Goal: Feedback & Contribution: Leave review/rating

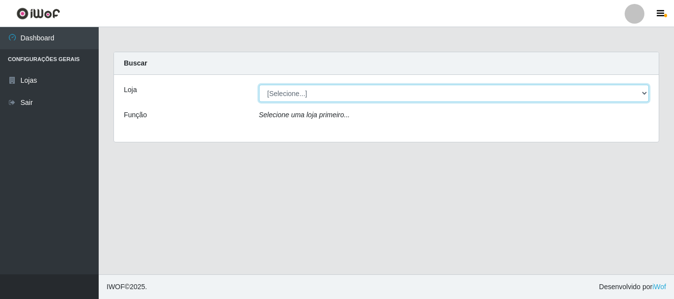
click at [642, 89] on select "[Selecione...] Nordestão - Alecrim" at bounding box center [454, 93] width 390 height 17
select select "453"
click at [259, 85] on select "[Selecione...] Nordestão - Alecrim" at bounding box center [454, 93] width 390 height 17
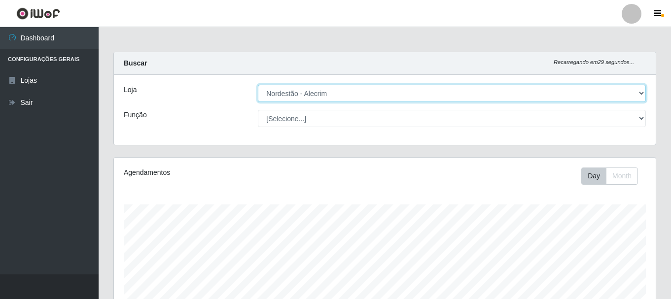
scroll to position [205, 542]
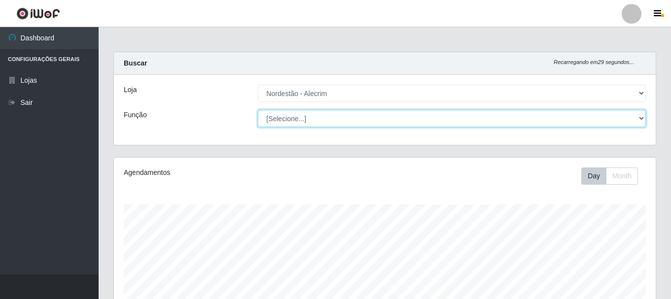
click at [641, 117] on select "[Selecione...] Balconista + Balconista de Padaria Balconista de Padaria ++ Emba…" at bounding box center [452, 118] width 388 height 17
select select "1"
click at [258, 110] on select "[Selecione...] Balconista + Balconista de Padaria Balconista de Padaria ++ Emba…" at bounding box center [452, 118] width 388 height 17
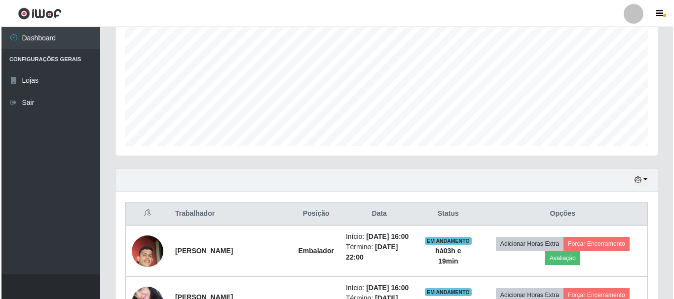
scroll to position [229, 0]
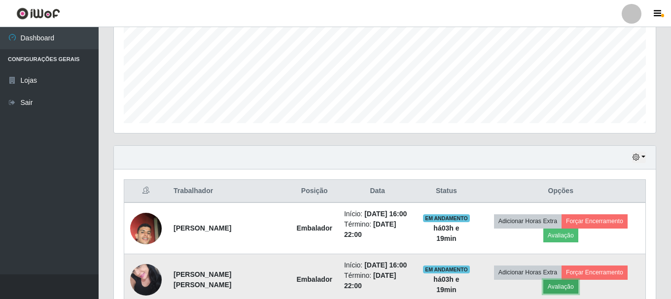
click at [579, 280] on button "Avaliação" at bounding box center [561, 287] width 35 height 14
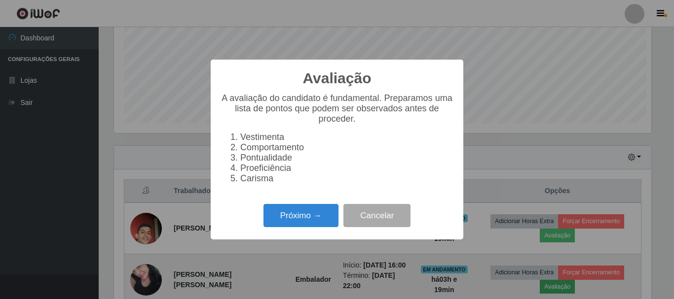
scroll to position [205, 537]
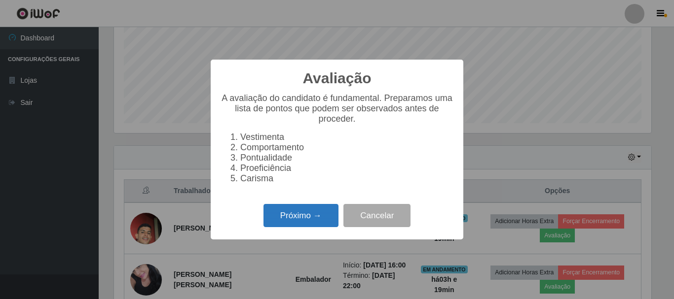
click at [308, 227] on button "Próximo →" at bounding box center [300, 215] width 75 height 23
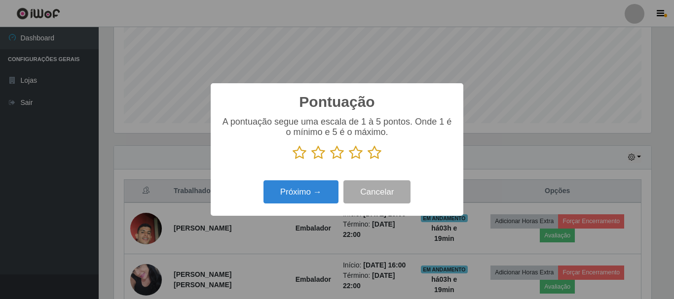
scroll to position [493145, 492813]
click at [365, 157] on p at bounding box center [337, 153] width 233 height 15
click at [374, 152] on icon at bounding box center [375, 153] width 14 height 15
click at [368, 160] on input "radio" at bounding box center [368, 160] width 0 height 0
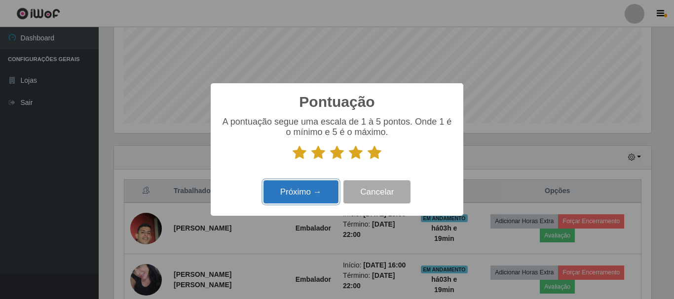
click at [324, 196] on button "Próximo →" at bounding box center [300, 192] width 75 height 23
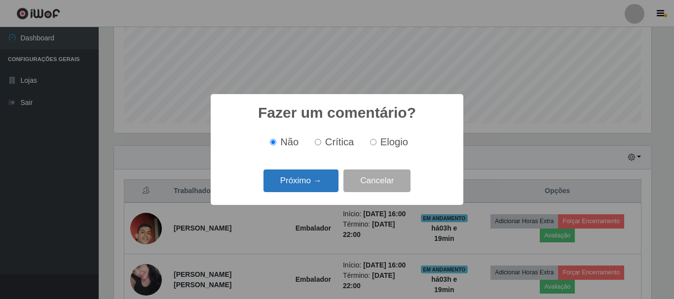
click at [322, 188] on button "Próximo →" at bounding box center [300, 181] width 75 height 23
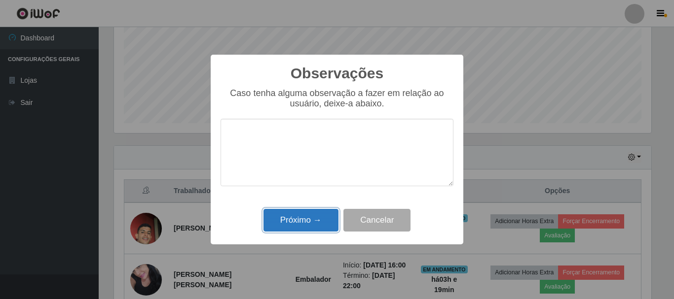
click at [320, 223] on button "Próximo →" at bounding box center [300, 220] width 75 height 23
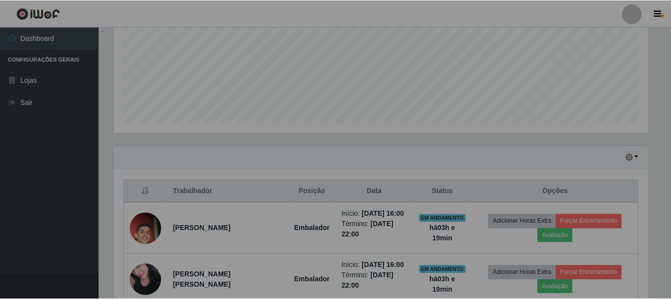
scroll to position [205, 542]
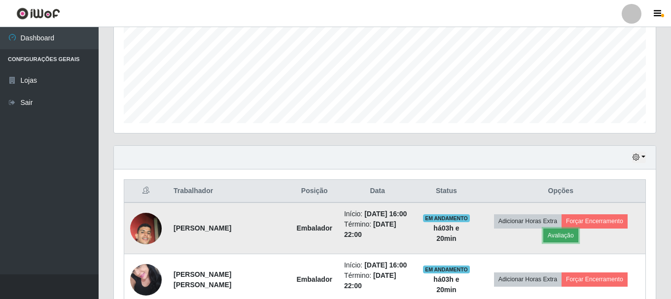
click at [579, 229] on button "Avaliação" at bounding box center [561, 236] width 35 height 14
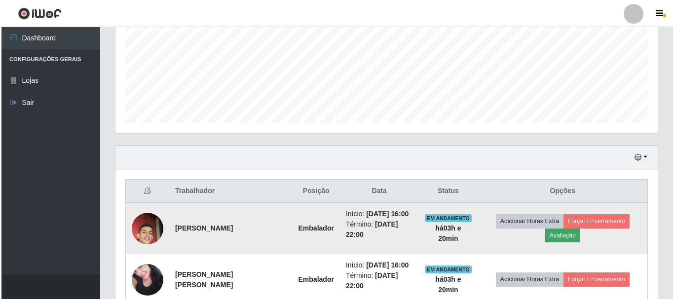
scroll to position [205, 537]
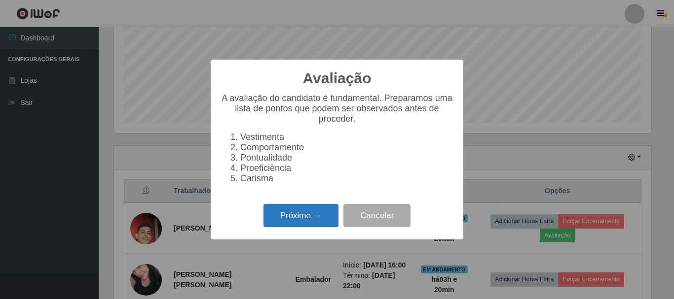
click at [276, 220] on button "Próximo →" at bounding box center [300, 215] width 75 height 23
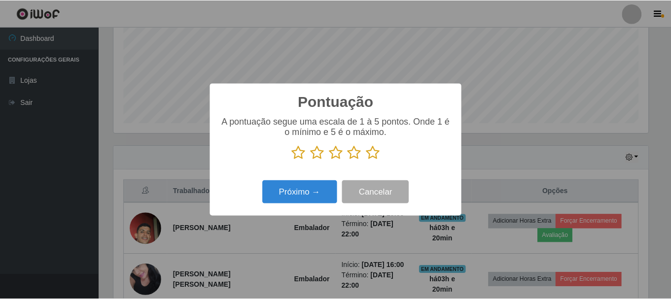
scroll to position [493145, 492813]
click at [532, 96] on div "Pontuação × A pontuação segue uma escala de 1 à 5 pontos. Onde 1 é o mínimo e 5…" at bounding box center [337, 149] width 674 height 299
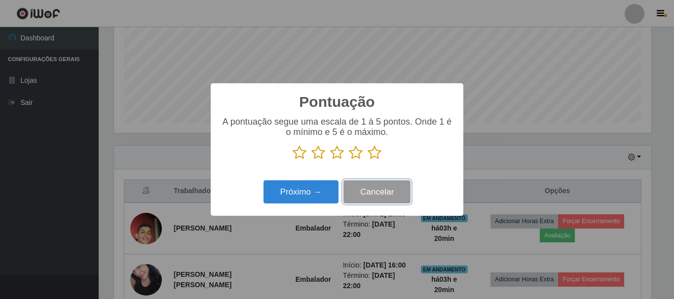
click at [382, 193] on button "Cancelar" at bounding box center [376, 192] width 67 height 23
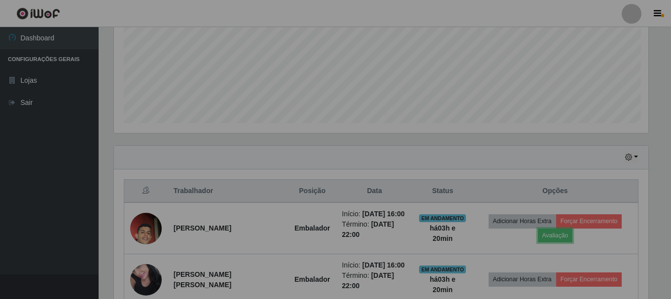
scroll to position [205, 542]
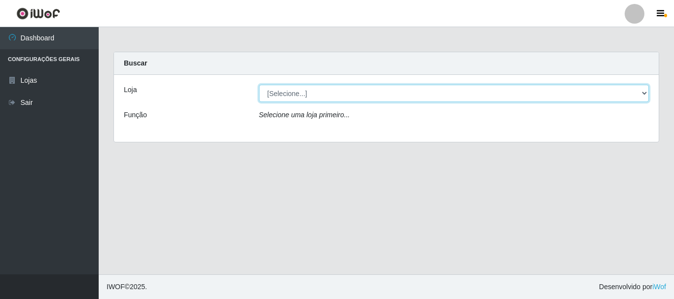
click at [645, 93] on select "[Selecione...] Nordestão - Alecrim" at bounding box center [454, 93] width 390 height 17
select select "453"
click at [259, 85] on select "[Selecione...] Nordestão - Alecrim" at bounding box center [454, 93] width 390 height 17
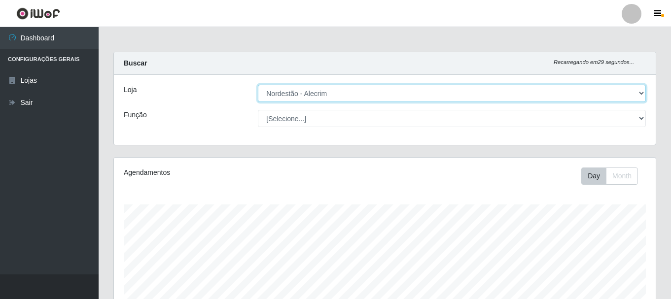
scroll to position [205, 542]
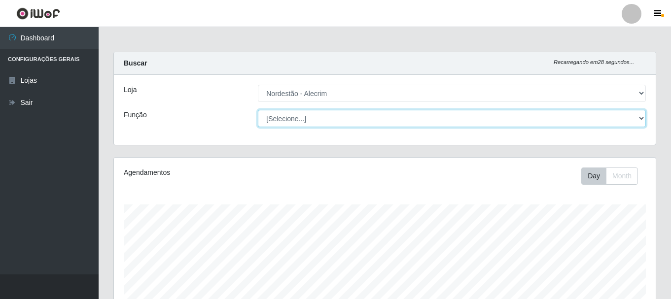
click at [638, 123] on select "[Selecione...] Balconista + Balconista de Padaria Balconista de Padaria ++ Emba…" at bounding box center [452, 118] width 388 height 17
select select "1"
click at [258, 110] on select "[Selecione...] Balconista + Balconista de Padaria Balconista de Padaria ++ Emba…" at bounding box center [452, 118] width 388 height 17
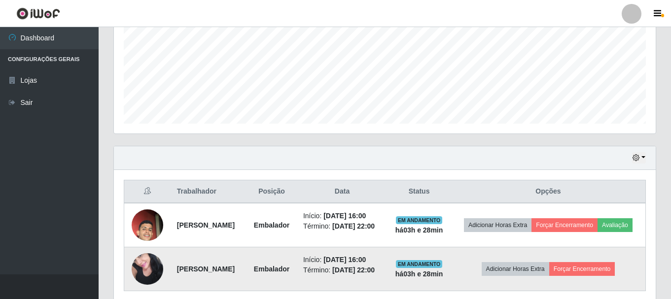
scroll to position [268, 0]
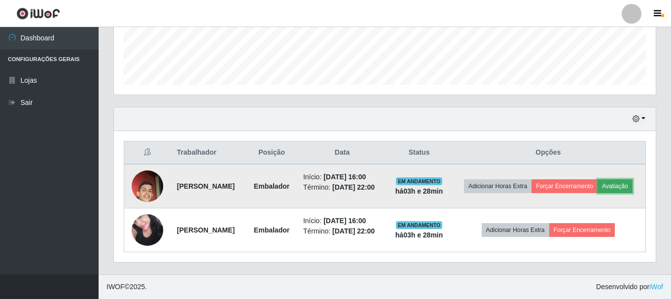
click at [628, 187] on button "Avaliação" at bounding box center [615, 187] width 35 height 14
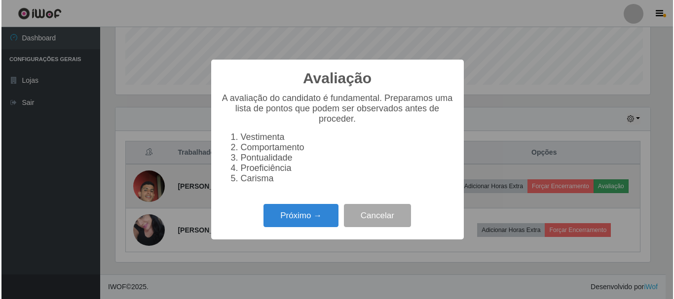
scroll to position [205, 537]
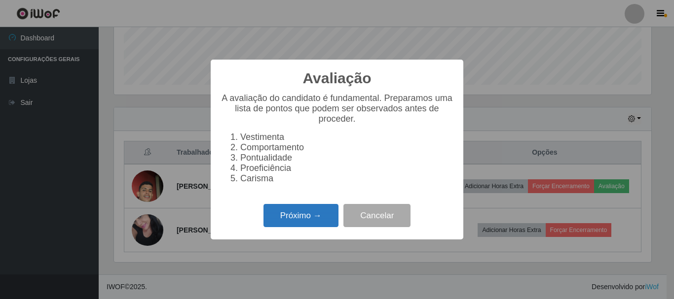
click at [324, 220] on button "Próximo →" at bounding box center [300, 215] width 75 height 23
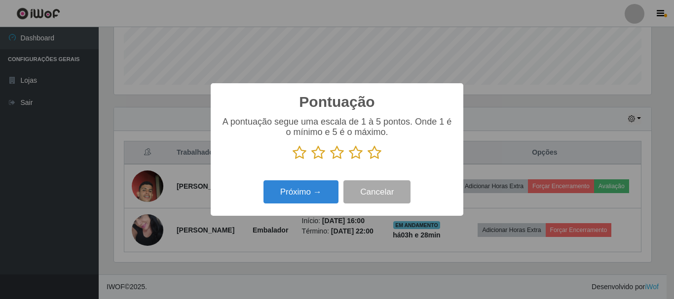
click at [337, 154] on icon at bounding box center [337, 153] width 14 height 15
click at [330, 160] on input "radio" at bounding box center [330, 160] width 0 height 0
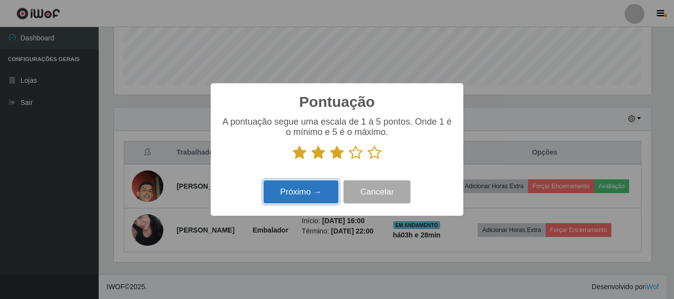
click at [320, 195] on button "Próximo →" at bounding box center [300, 192] width 75 height 23
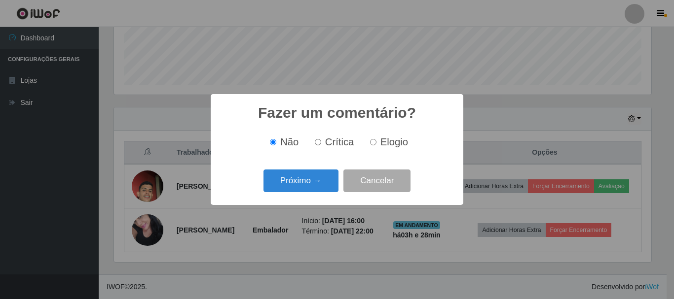
click at [320, 141] on input "Crítica" at bounding box center [318, 142] width 6 height 6
radio input "true"
click at [328, 174] on button "Próximo →" at bounding box center [300, 181] width 75 height 23
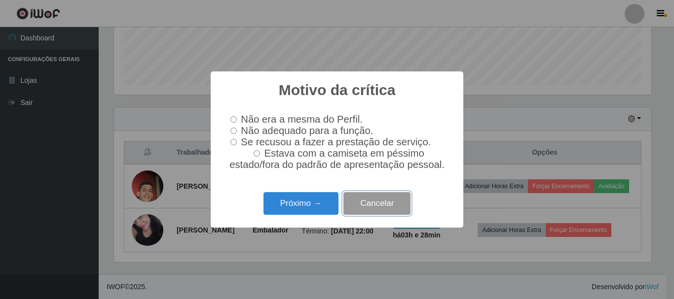
click at [371, 205] on button "Cancelar" at bounding box center [376, 203] width 67 height 23
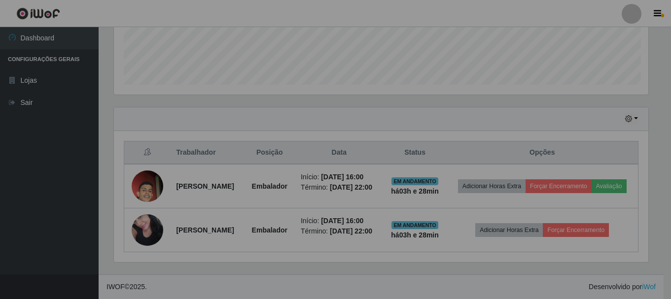
scroll to position [205, 542]
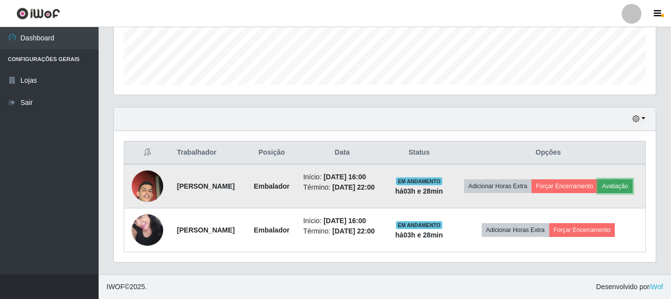
click at [625, 189] on button "Avaliação" at bounding box center [615, 187] width 35 height 14
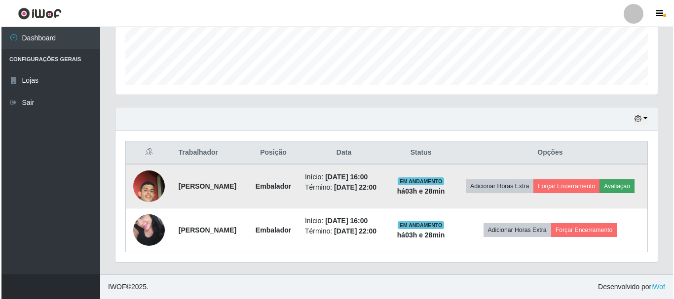
scroll to position [205, 537]
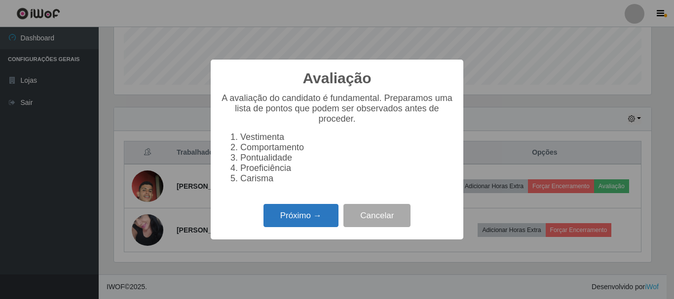
click at [303, 219] on button "Próximo →" at bounding box center [300, 215] width 75 height 23
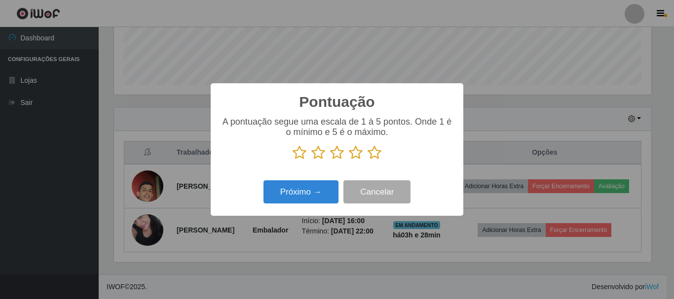
click at [356, 154] on icon at bounding box center [356, 153] width 14 height 15
click at [349, 160] on input "radio" at bounding box center [349, 160] width 0 height 0
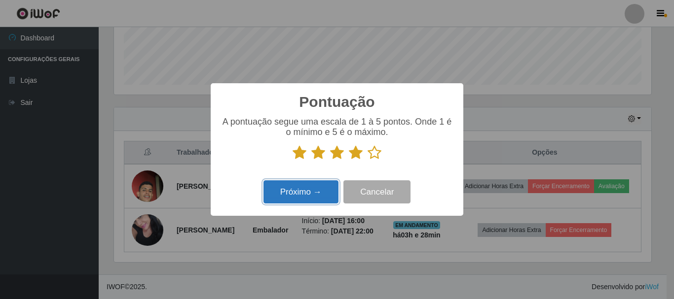
click at [318, 197] on button "Próximo →" at bounding box center [300, 192] width 75 height 23
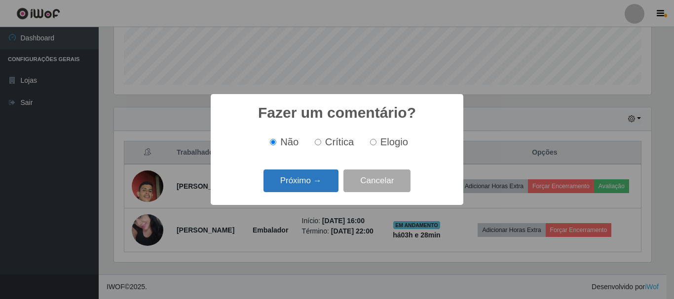
click at [318, 178] on button "Próximo →" at bounding box center [300, 181] width 75 height 23
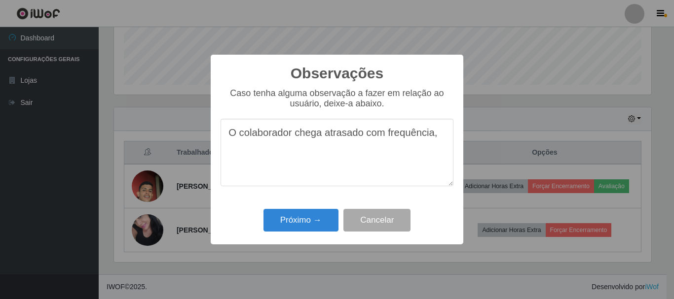
click at [438, 140] on textarea "O colaborador chega atrasado com frequência," at bounding box center [337, 153] width 233 height 68
type textarea "O colaborador chega atrasado com frequência, pede pr"
click at [391, 220] on button "Cancelar" at bounding box center [376, 220] width 67 height 23
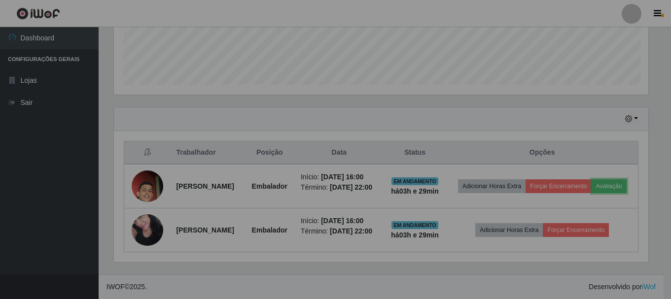
scroll to position [205, 542]
